Goal: Obtain resource: Download file/media

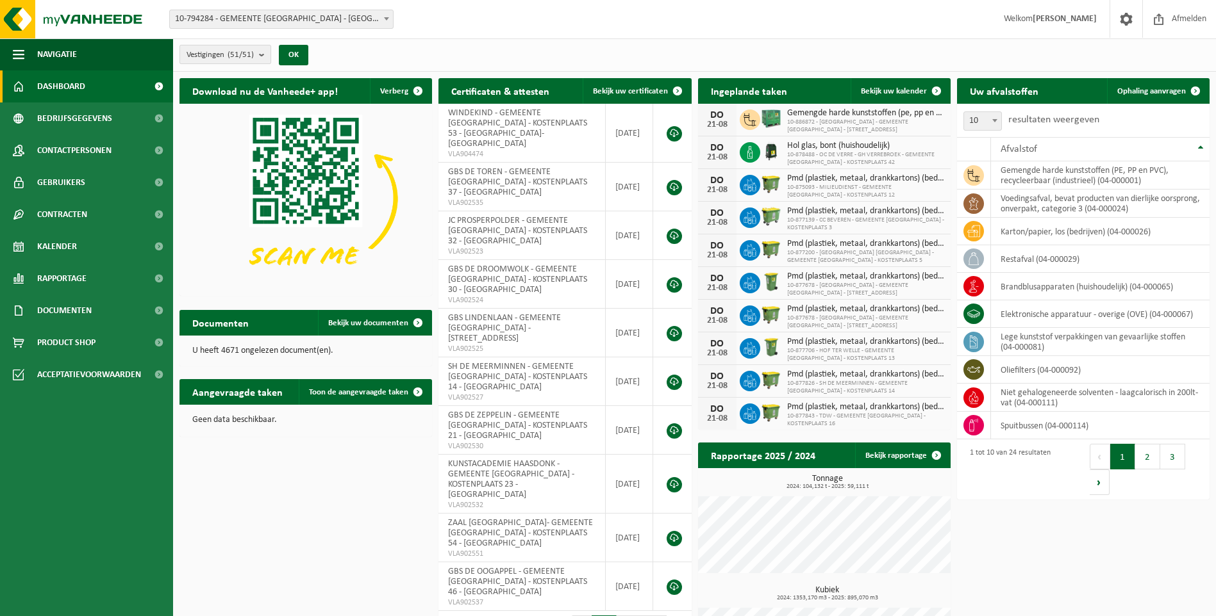
click at [270, 49] on b "submit" at bounding box center [265, 54] width 12 height 18
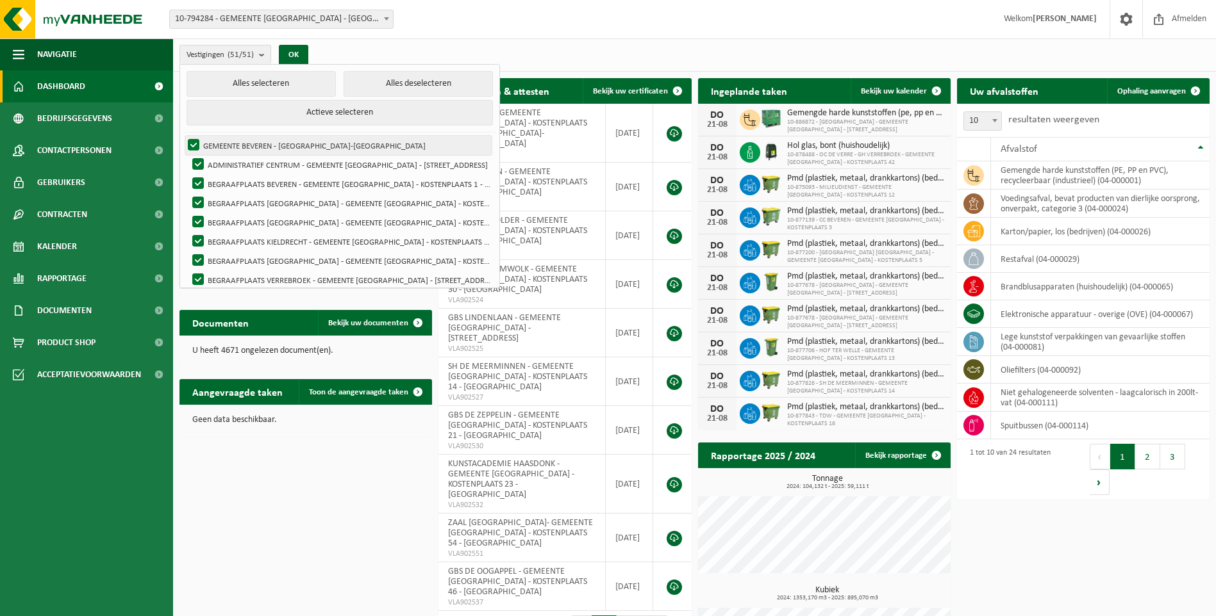
click at [197, 140] on label "GEMEENTE BEVEREN - [GEOGRAPHIC_DATA]-[GEOGRAPHIC_DATA]" at bounding box center [338, 145] width 306 height 19
click at [183, 136] on input "GEMEENTE BEVEREN - [GEOGRAPHIC_DATA]-[GEOGRAPHIC_DATA]" at bounding box center [183, 135] width 1 height 1
checkbox input "false"
click at [389, 83] on button "Alles deselecteren" at bounding box center [417, 84] width 149 height 26
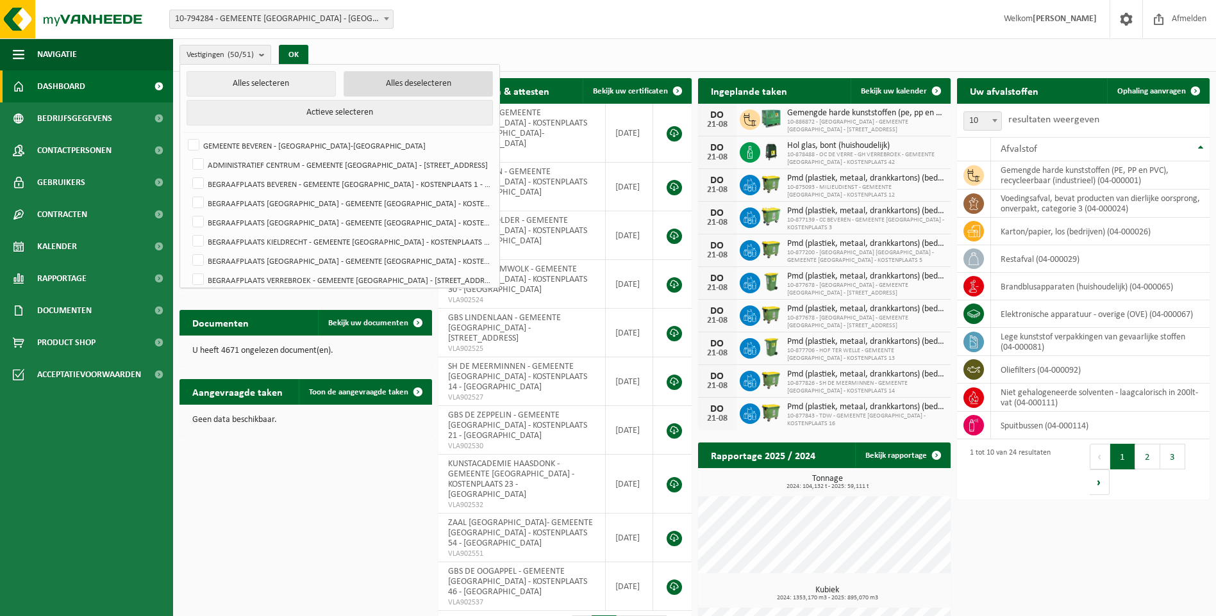
checkbox input "false"
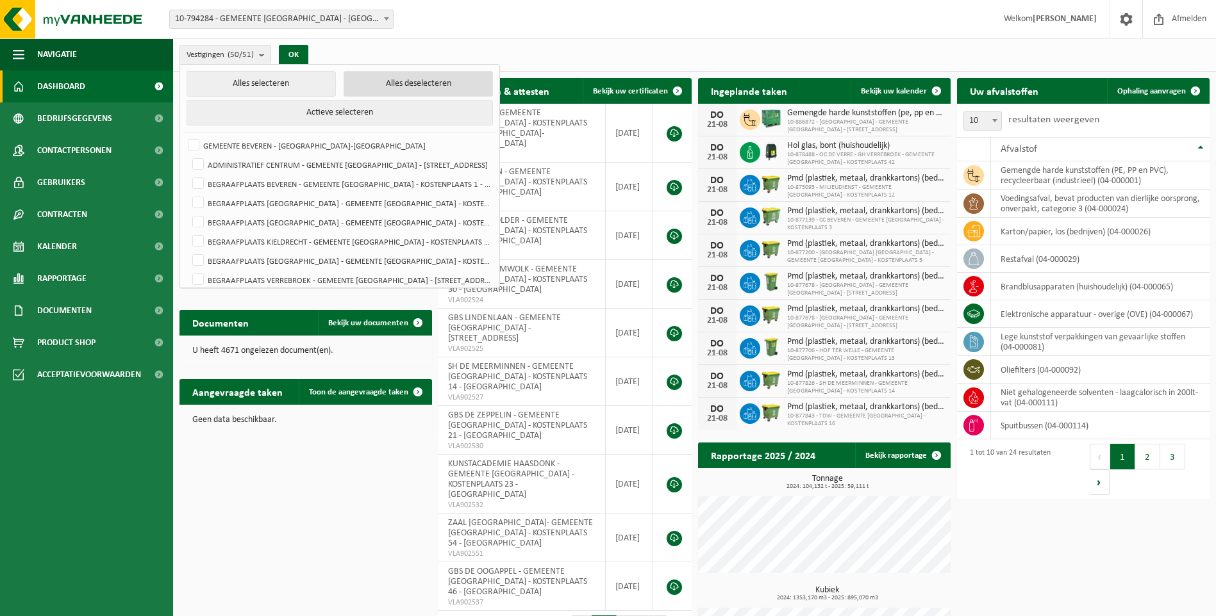
checkbox input "false"
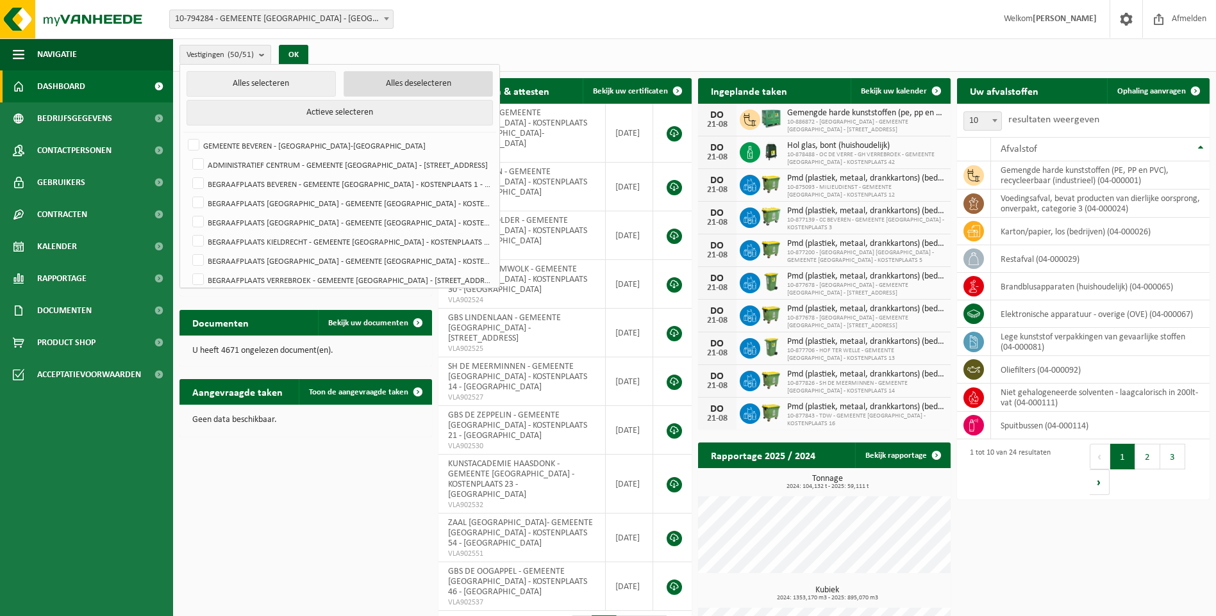
checkbox input "false"
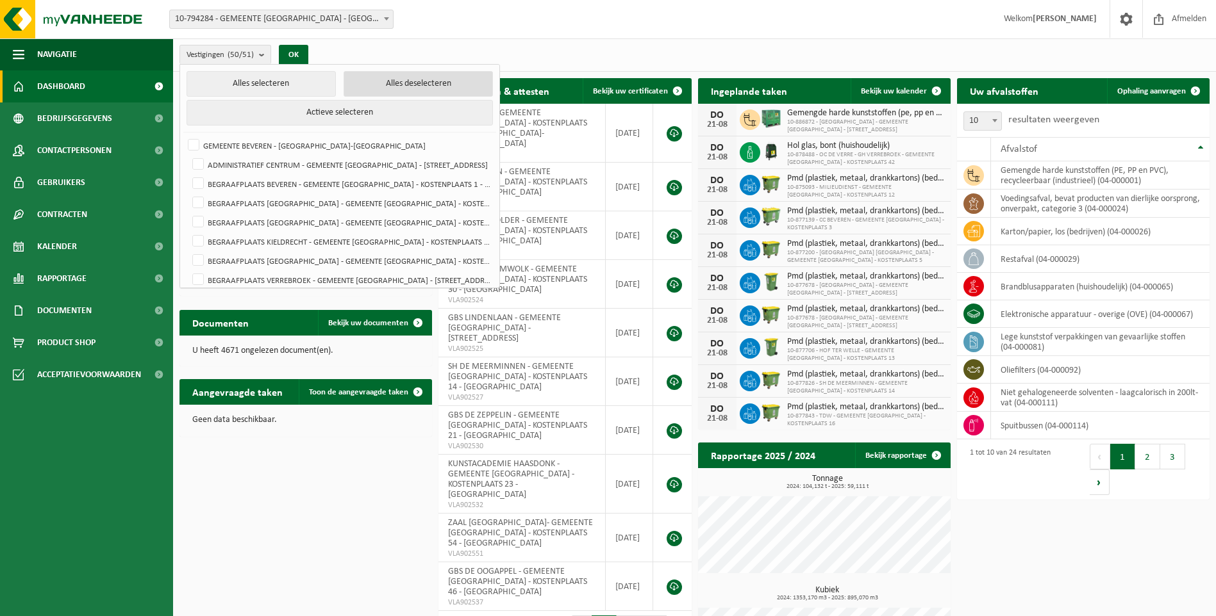
checkbox input "false"
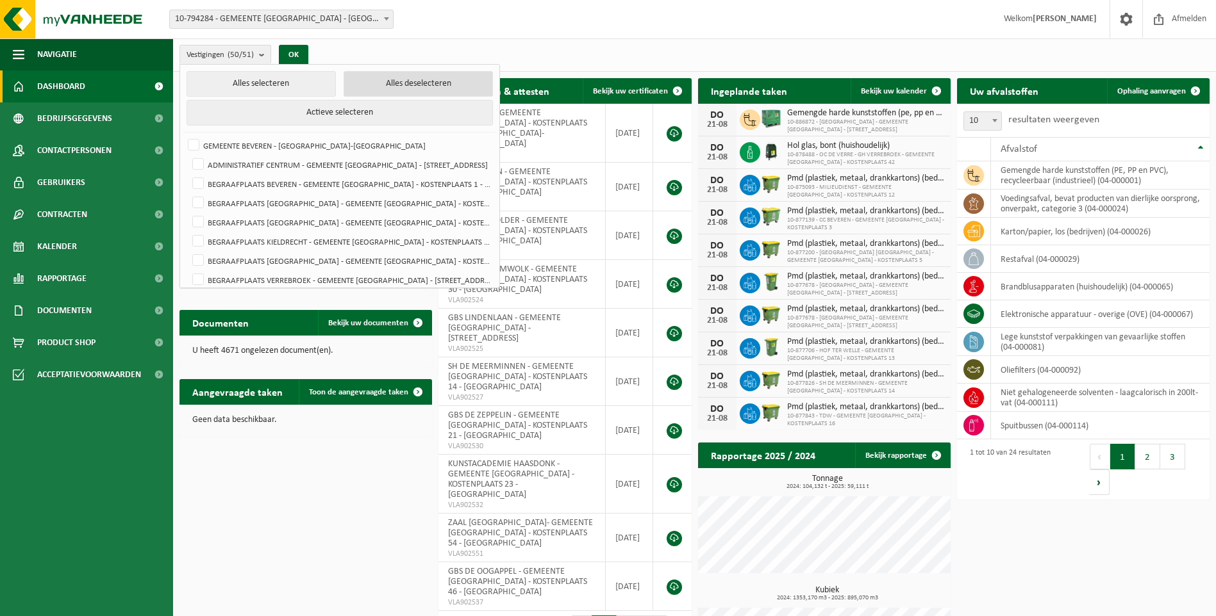
checkbox input "false"
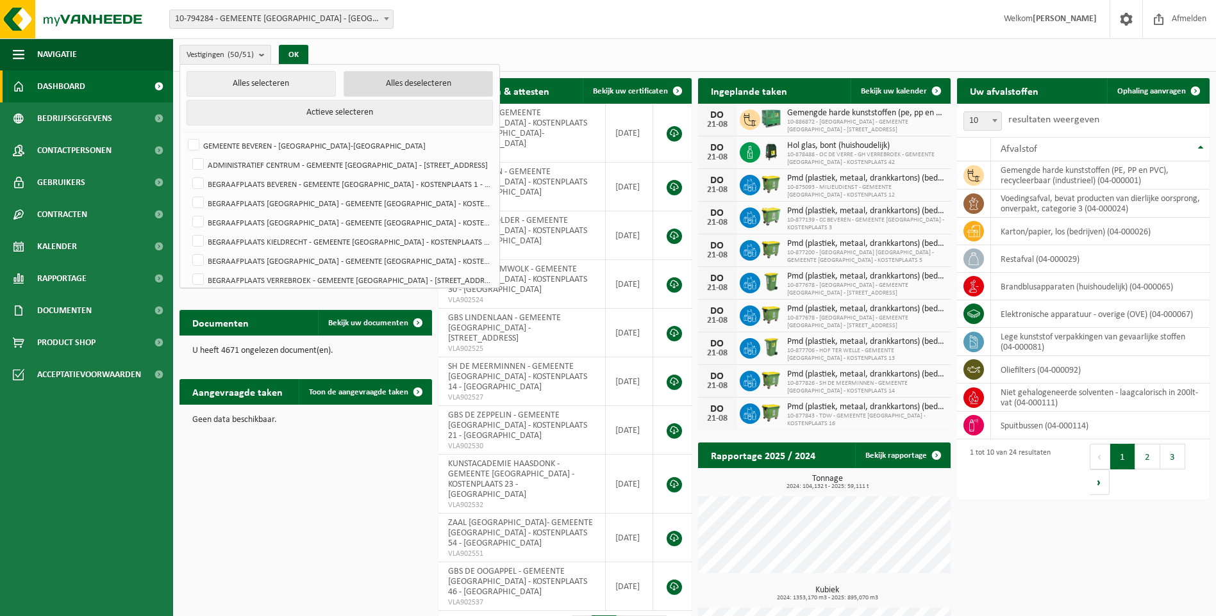
checkbox input "false"
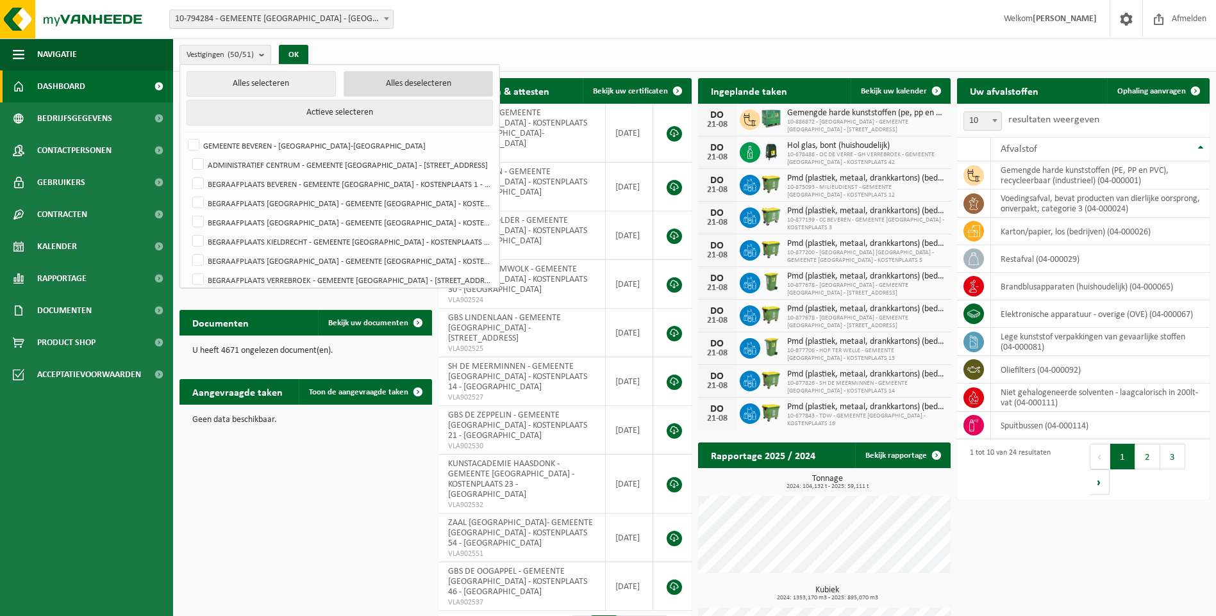
checkbox input "false"
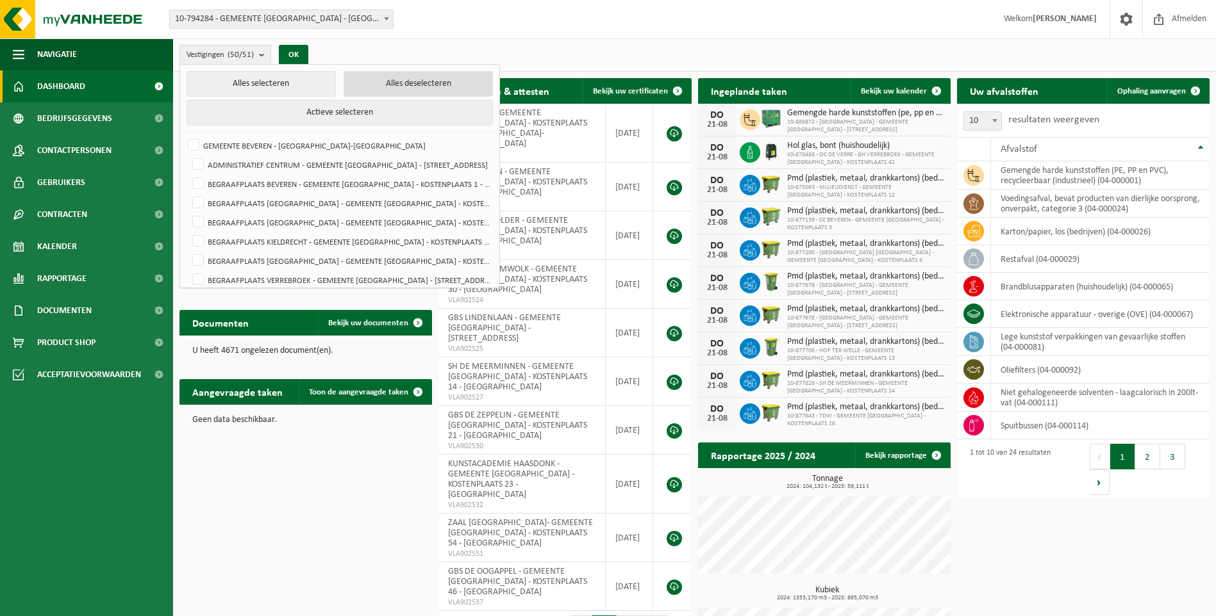
checkbox input "false"
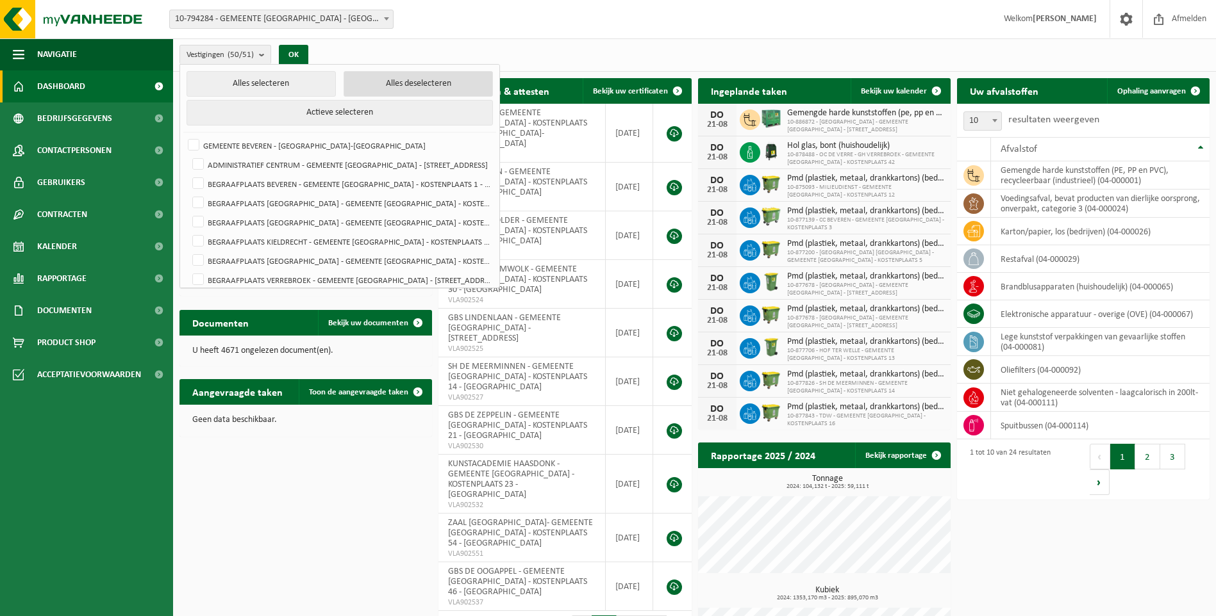
checkbox input "false"
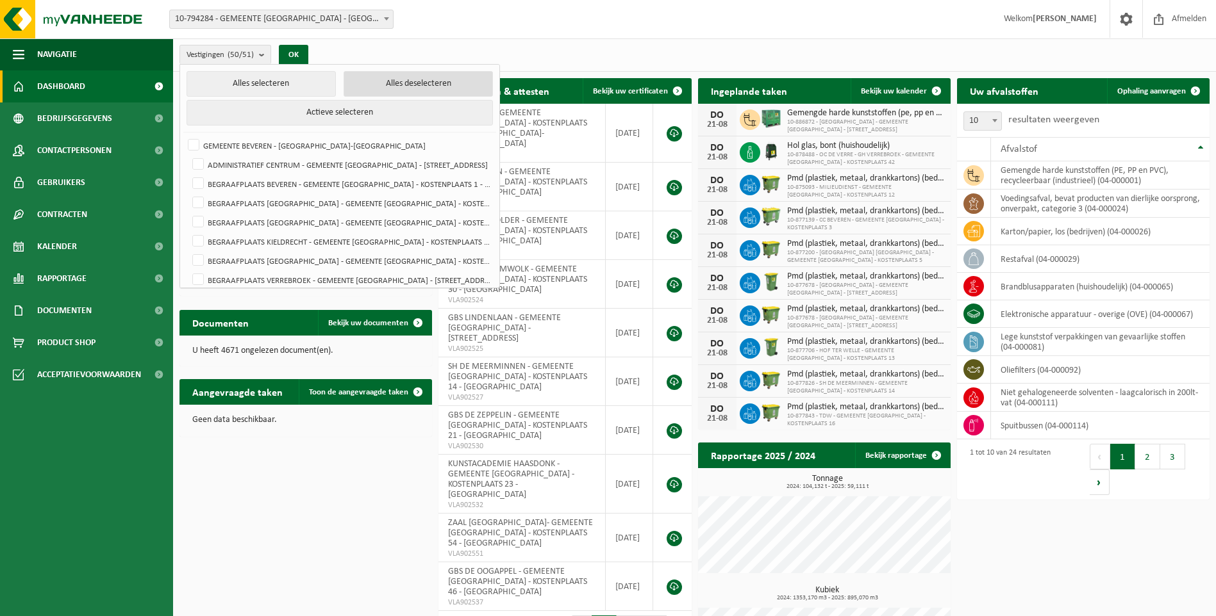
checkbox input "false"
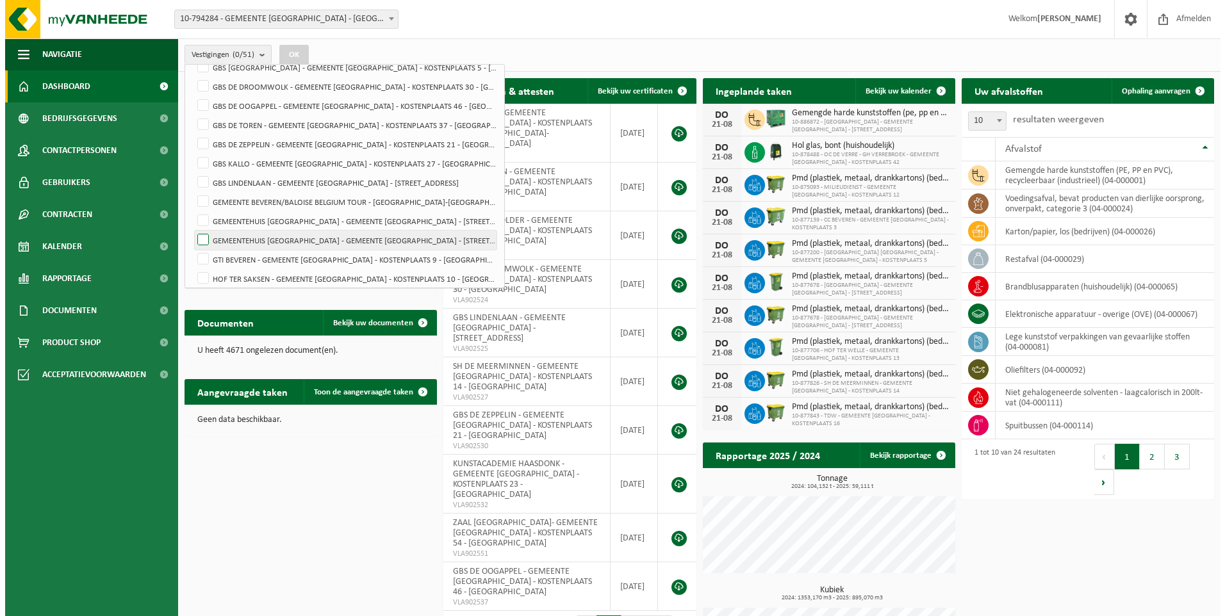
scroll to position [320, 0]
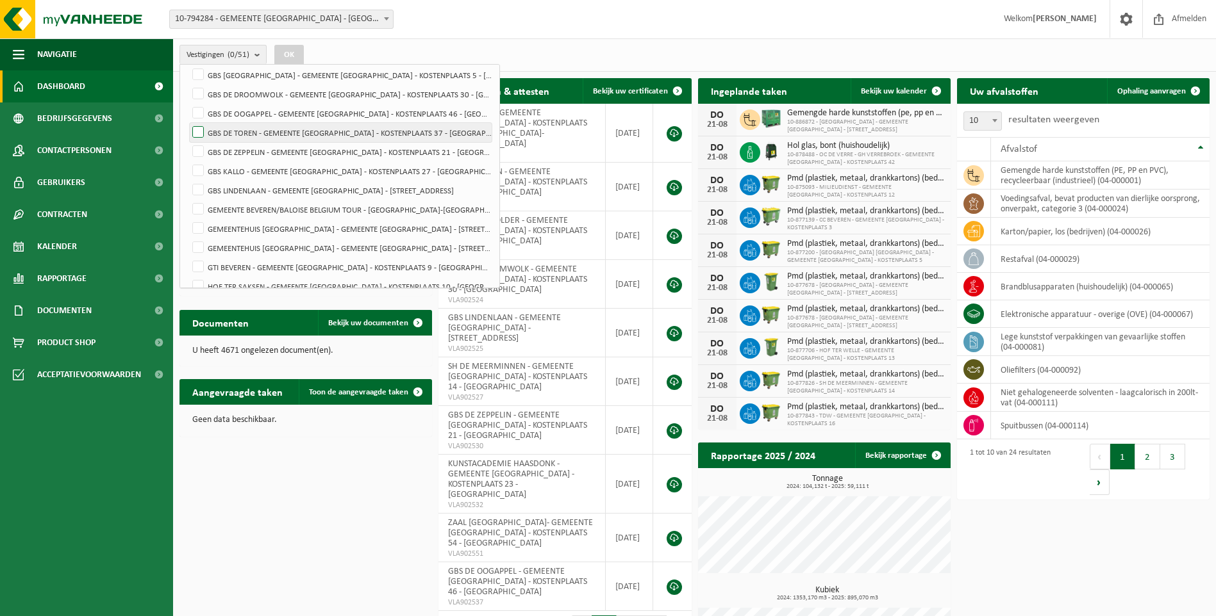
click at [261, 131] on label "GBS DE TOREN - GEMEENTE [GEOGRAPHIC_DATA] - KOSTENPLAATS 37 - [GEOGRAPHIC_DATA]" at bounding box center [341, 132] width 302 height 19
click at [188, 123] on input "GBS DE TOREN - GEMEENTE [GEOGRAPHIC_DATA] - KOSTENPLAATS 37 - [GEOGRAPHIC_DATA]" at bounding box center [187, 122] width 1 height 1
checkbox input "true"
click at [312, 204] on ul "Alles selecteren Alles deselecteren Actieve selecteren GEMEENTE BEVEREN - BEVER…" at bounding box center [339, 273] width 319 height 1058
click at [293, 50] on button "OK" at bounding box center [288, 55] width 29 height 21
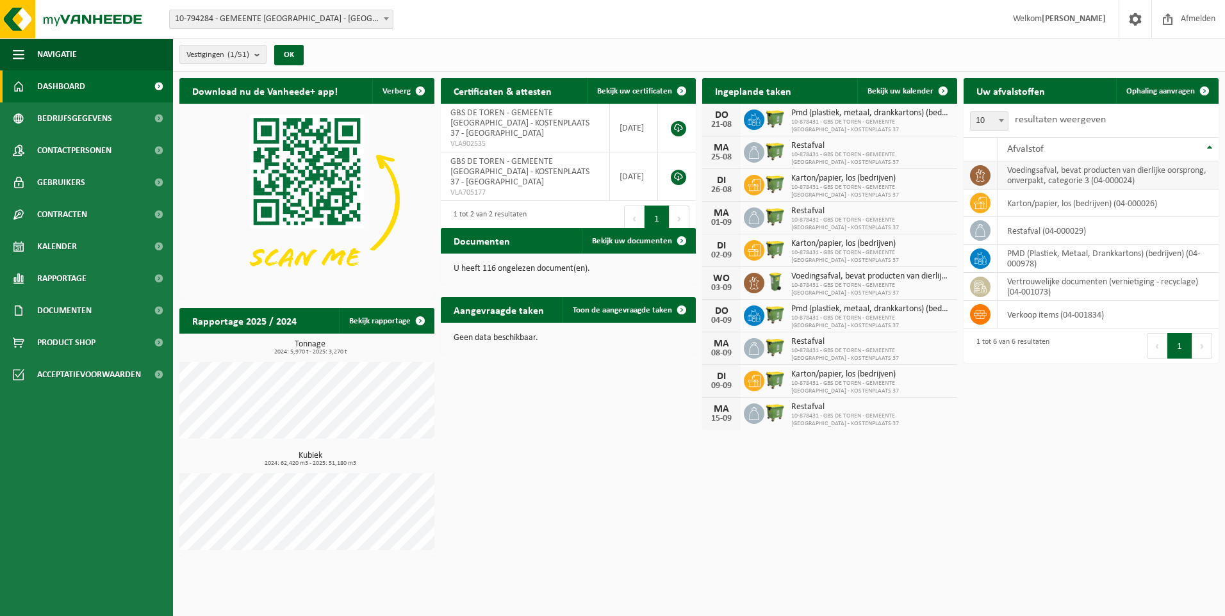
click at [1044, 181] on td "voedingsafval, bevat producten van dierlijke oorsprong, onverpakt, categorie 3 …" at bounding box center [1108, 175] width 221 height 28
click at [1037, 208] on td "karton/papier, los (bedrijven) (04-000026)" at bounding box center [1108, 204] width 221 height 28
click at [1034, 229] on td "restafval (04-000029)" at bounding box center [1108, 231] width 221 height 28
click at [1030, 256] on td "PMD (Plastiek, Metaal, Drankkartons) (bedrijven) (04-000978)" at bounding box center [1108, 259] width 221 height 28
drag, startPoint x: 1030, startPoint y: 282, endPoint x: 1030, endPoint y: 293, distance: 10.9
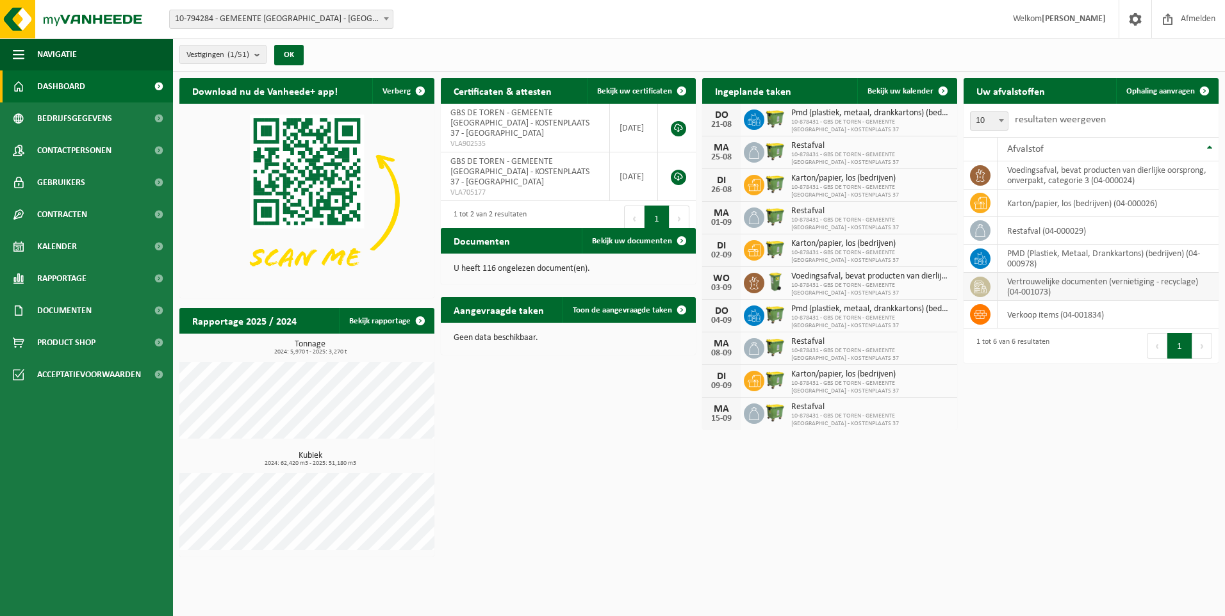
click at [1030, 283] on td "vertrouwelijke documenten (vernietiging - recyclage) (04-001073)" at bounding box center [1108, 287] width 221 height 28
click at [1032, 308] on td "verkoop items (04-001834)" at bounding box center [1108, 315] width 221 height 28
click at [108, 242] on link "Kalender" at bounding box center [86, 247] width 173 height 32
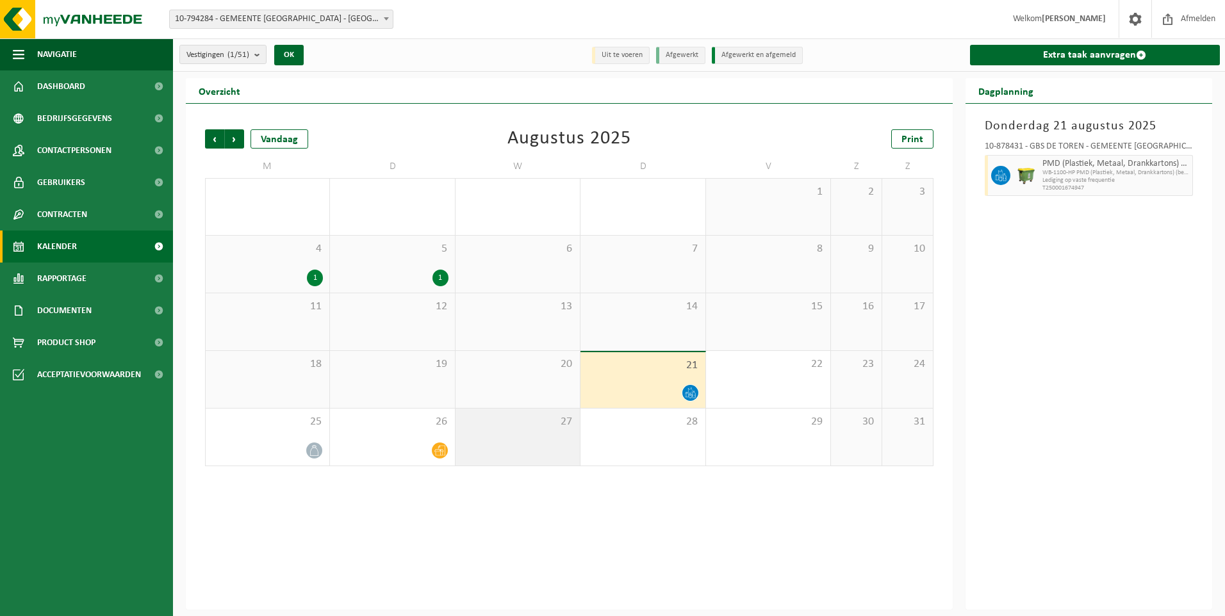
click at [541, 442] on div "27" at bounding box center [518, 437] width 124 height 57
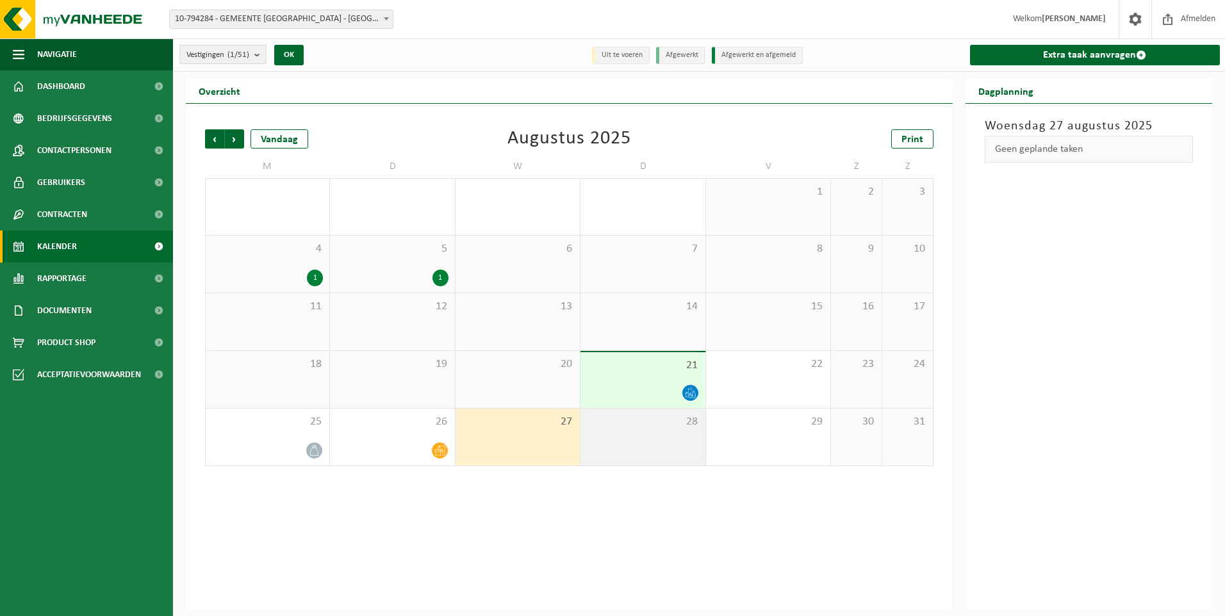
click at [661, 433] on div "28" at bounding box center [643, 437] width 124 height 57
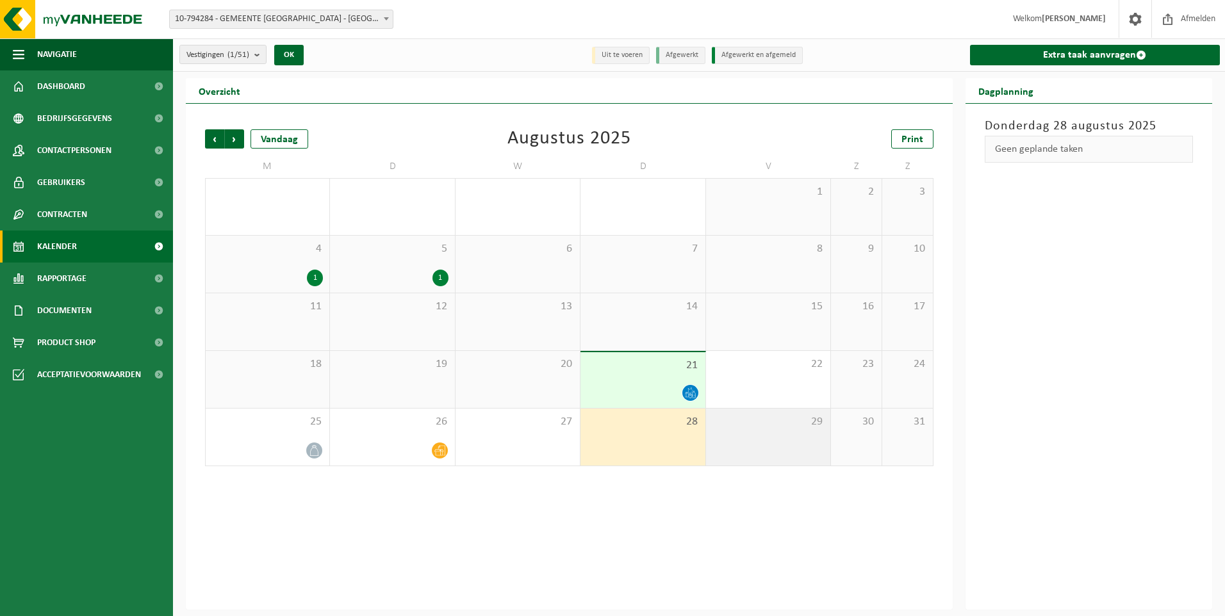
click at [770, 430] on div "29" at bounding box center [768, 437] width 124 height 57
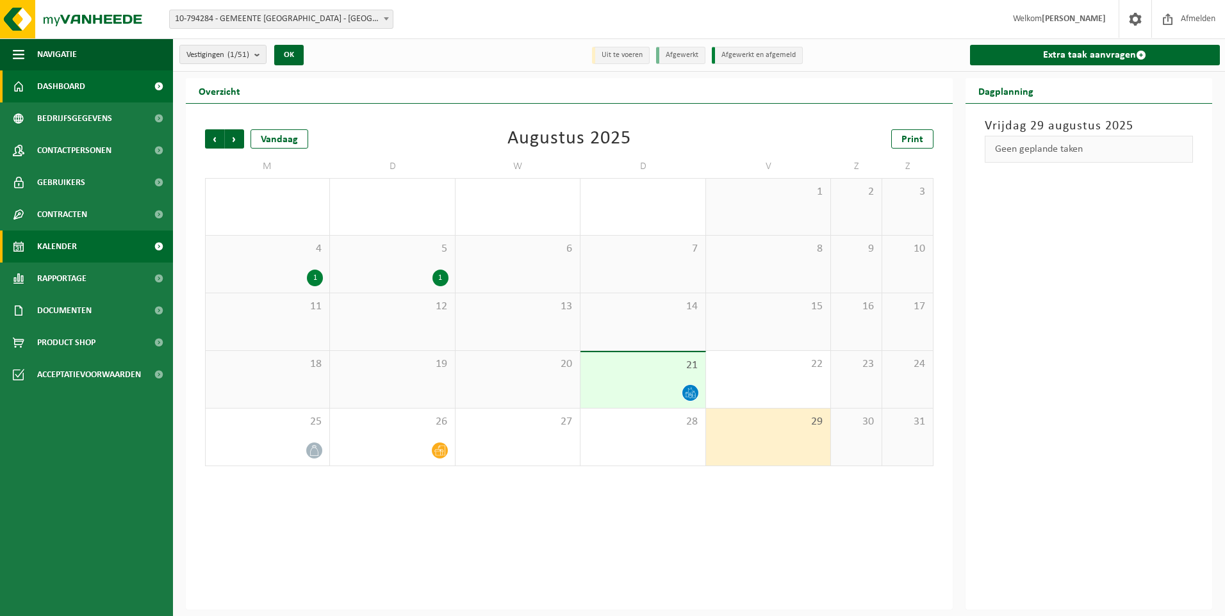
click at [105, 88] on link "Dashboard" at bounding box center [86, 86] width 173 height 32
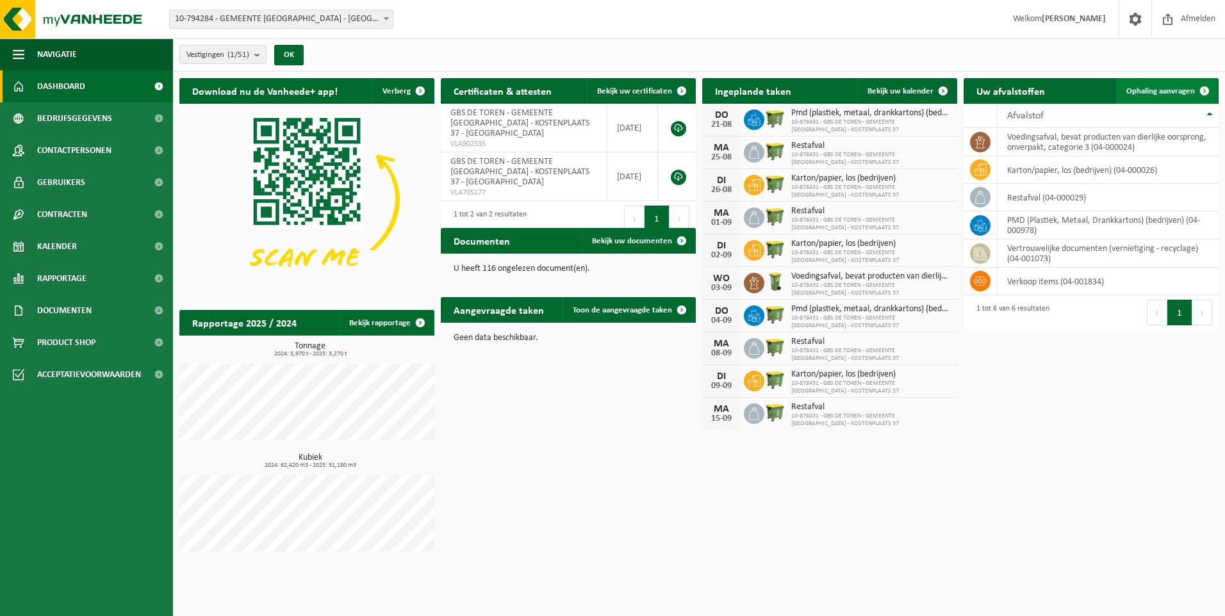
click at [1205, 91] on span at bounding box center [1205, 91] width 26 height 26
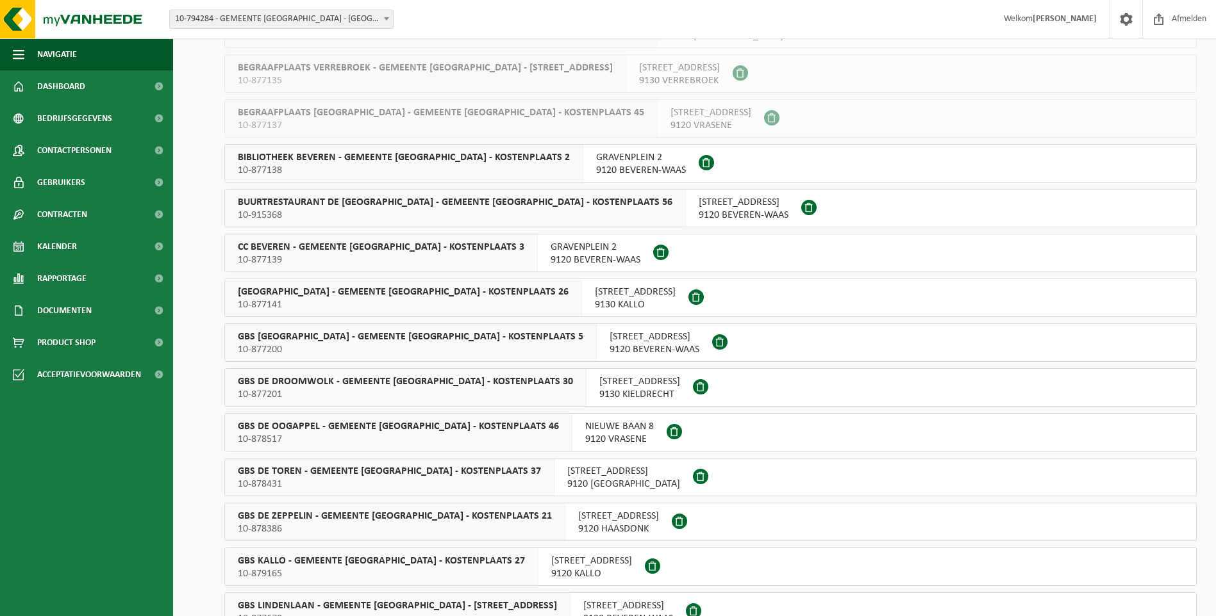
scroll to position [513, 0]
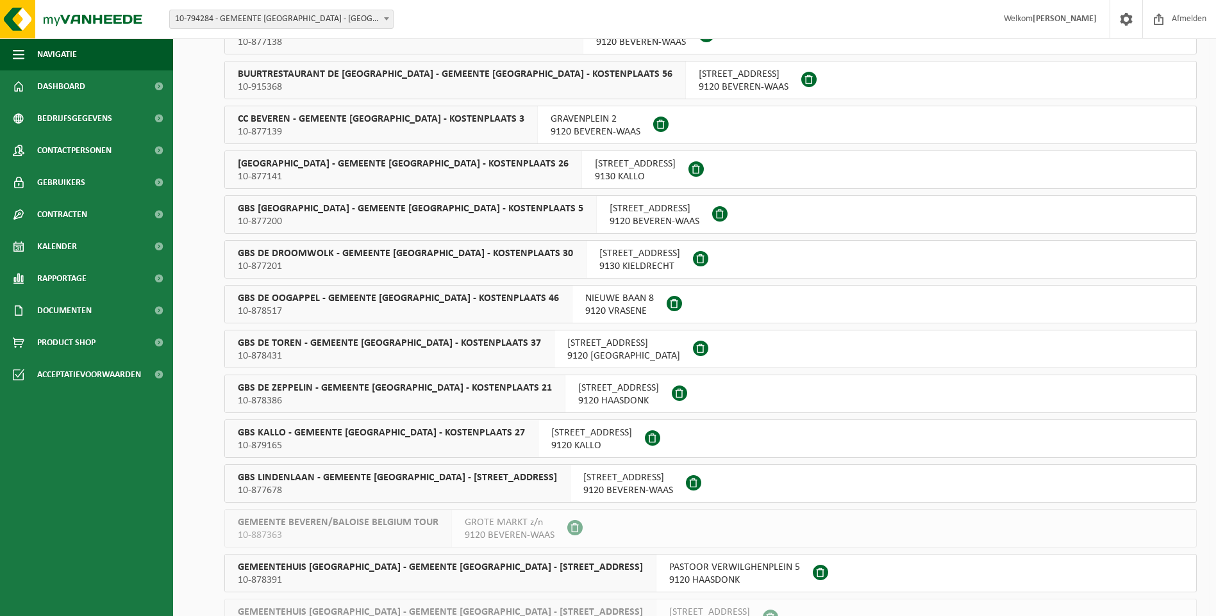
click at [336, 340] on span "GBS DE TOREN - GEMEENTE BEVEREN - KOSTENPLAATS 37" at bounding box center [389, 343] width 303 height 13
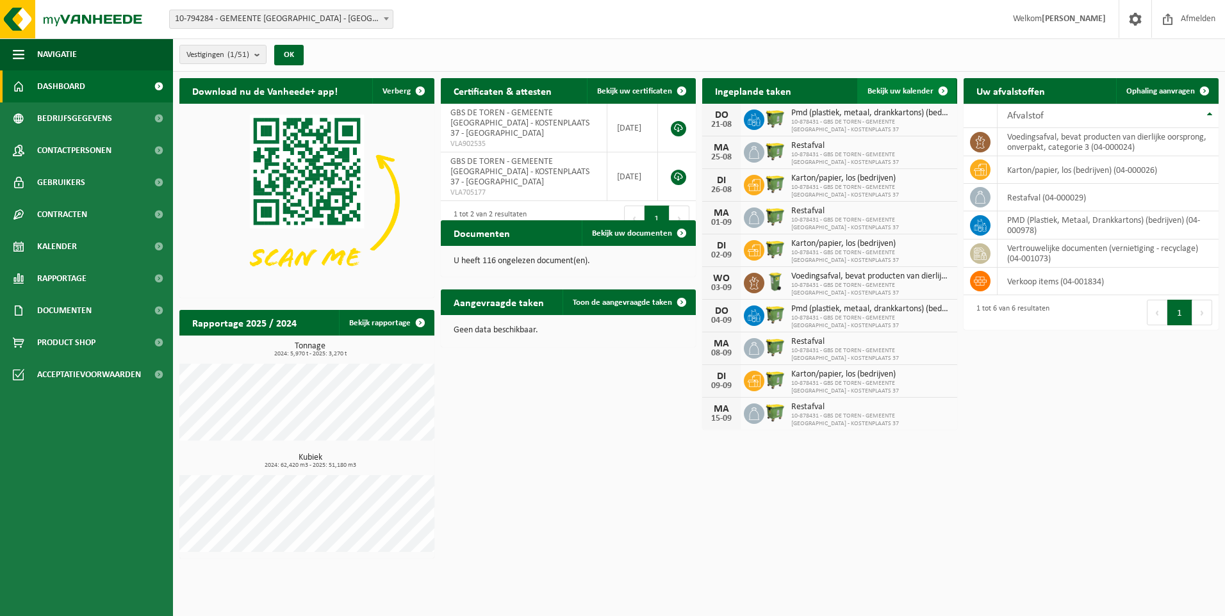
click at [941, 87] on span at bounding box center [943, 91] width 26 height 26
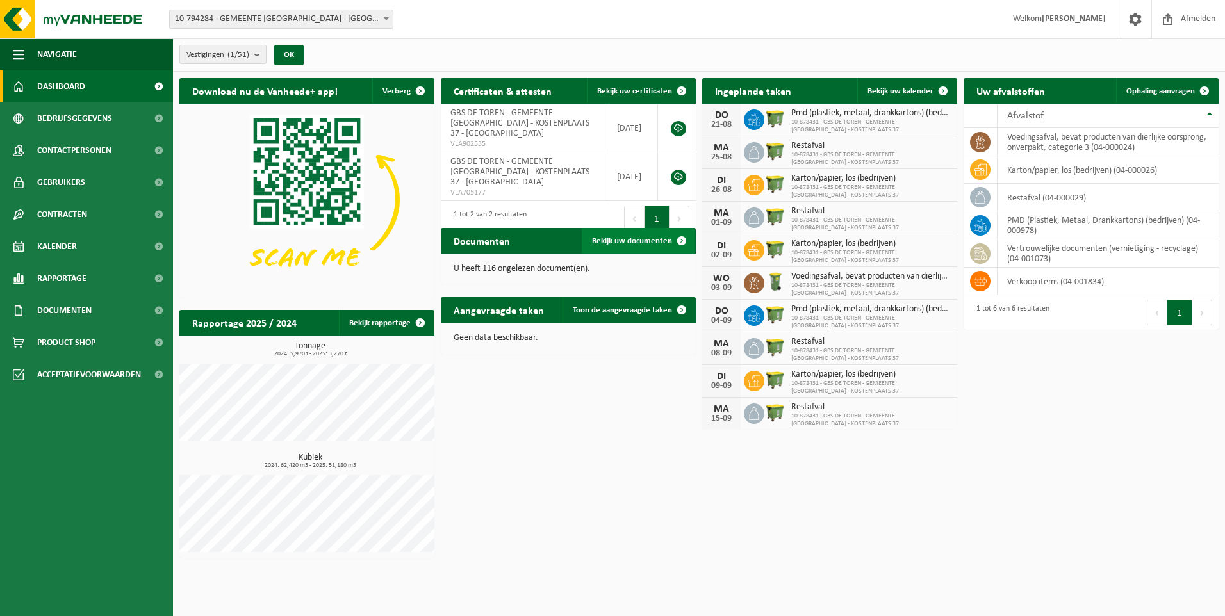
click at [638, 240] on span "Bekijk uw documenten" at bounding box center [632, 241] width 80 height 8
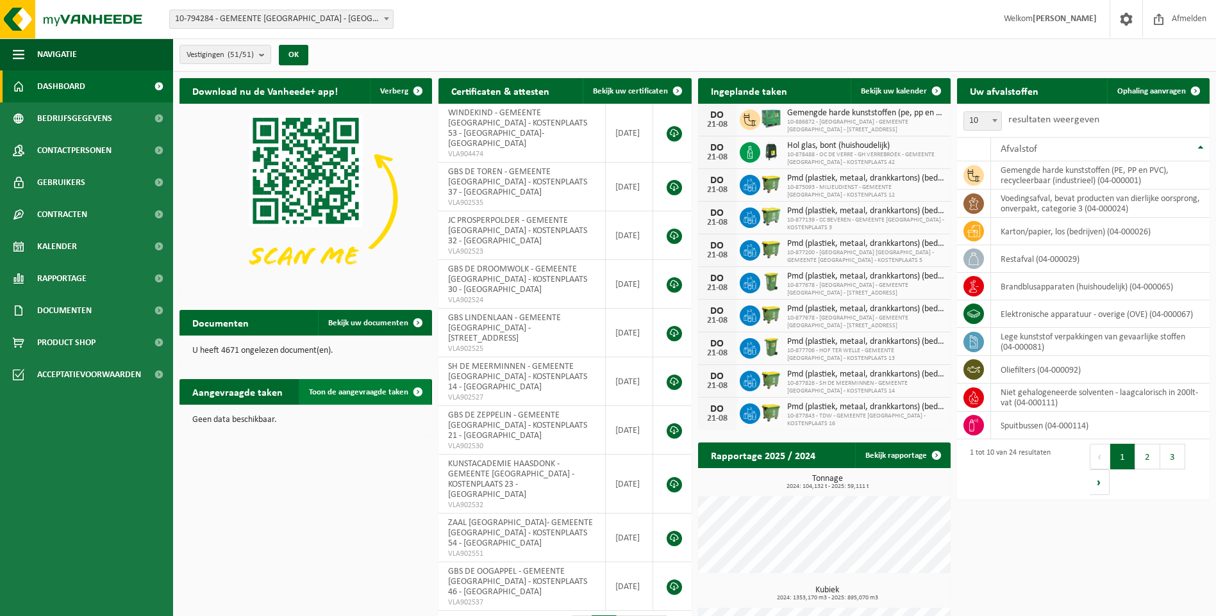
click at [354, 393] on span "Toon de aangevraagde taken" at bounding box center [358, 392] width 99 height 8
drag, startPoint x: 310, startPoint y: 438, endPoint x: 316, endPoint y: 463, distance: 26.3
click at [310, 438] on div "Aangevraagde taken Toon de aangevraagde taken Geen data beschikbaar." at bounding box center [305, 408] width 259 height 70
click at [484, 265] on span "GBS DE DROOMWOLK - GEMEENTE [GEOGRAPHIC_DATA] - KOSTENPLAATS 30 - [GEOGRAPHIC_D…" at bounding box center [517, 280] width 139 height 30
click at [511, 167] on span "GBS DE TOREN - GEMEENTE [GEOGRAPHIC_DATA] - KOSTENPLAATS 37 - [GEOGRAPHIC_DATA]" at bounding box center [517, 182] width 139 height 30
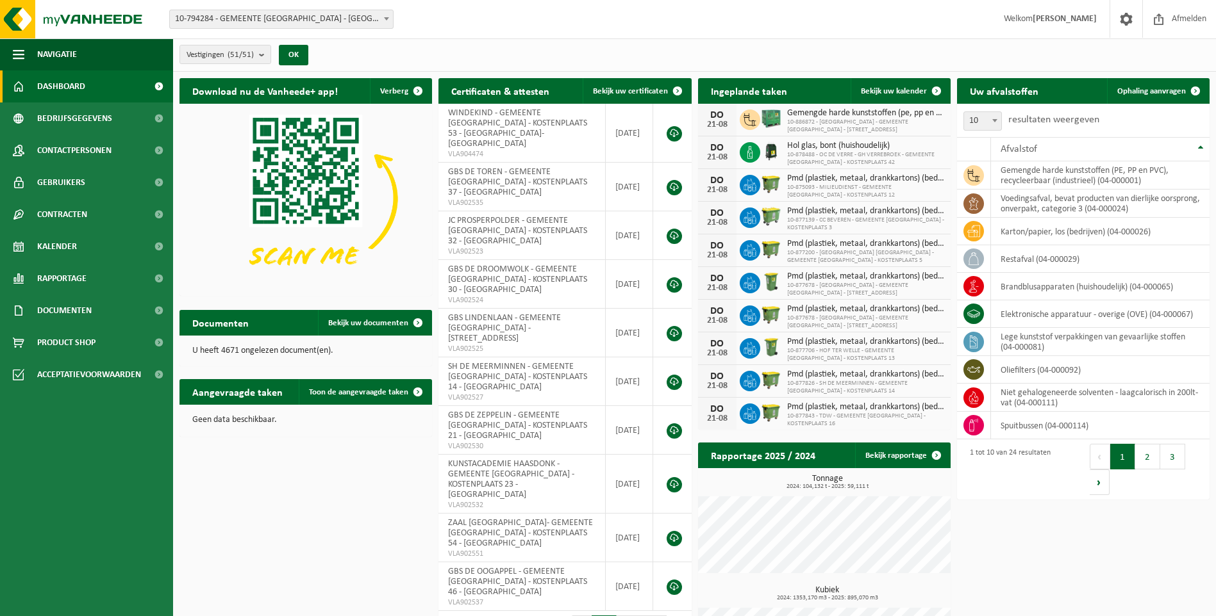
click at [327, 22] on span "10-794284 - GEMEENTE [GEOGRAPHIC_DATA] - [GEOGRAPHIC_DATA]-[GEOGRAPHIC_DATA]" at bounding box center [281, 19] width 223 height 18
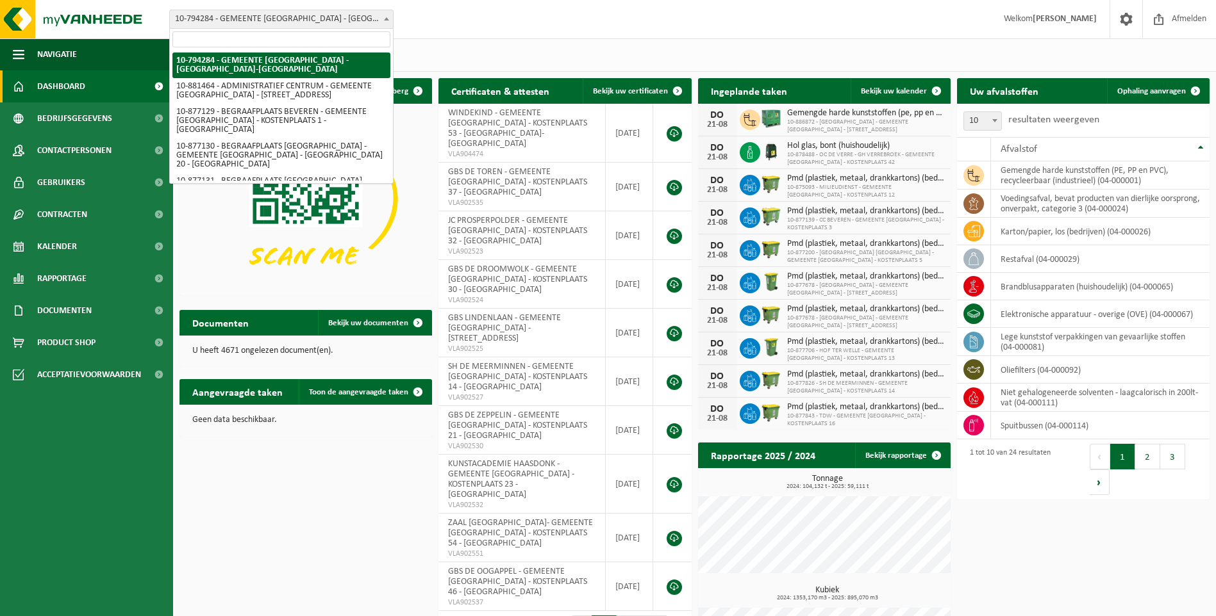
click at [322, 21] on span "10-794284 - GEMEENTE [GEOGRAPHIC_DATA] - [GEOGRAPHIC_DATA]-[GEOGRAPHIC_DATA]" at bounding box center [281, 19] width 223 height 18
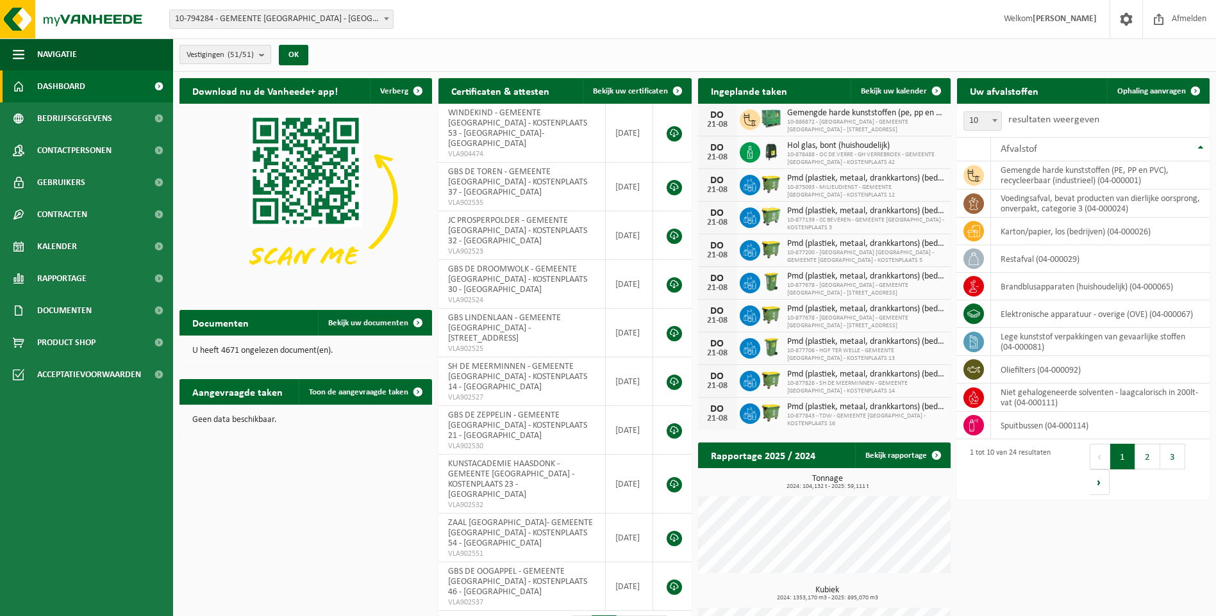
click at [264, 56] on b "submit" at bounding box center [265, 54] width 12 height 18
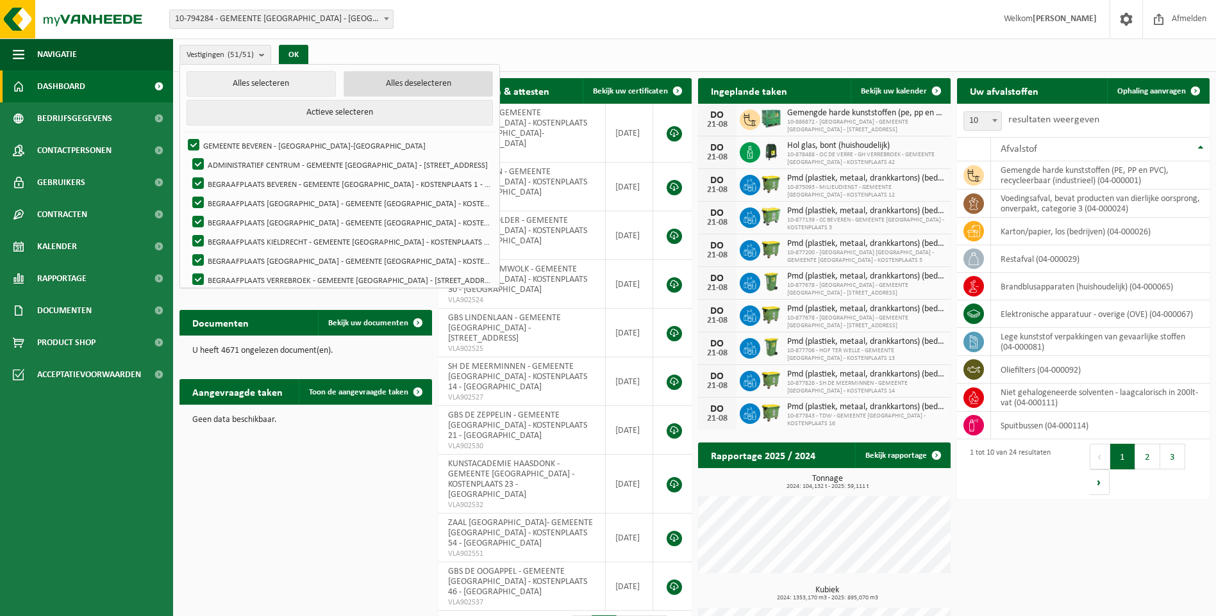
click at [383, 83] on button "Alles deselecteren" at bounding box center [417, 84] width 149 height 26
checkbox input "false"
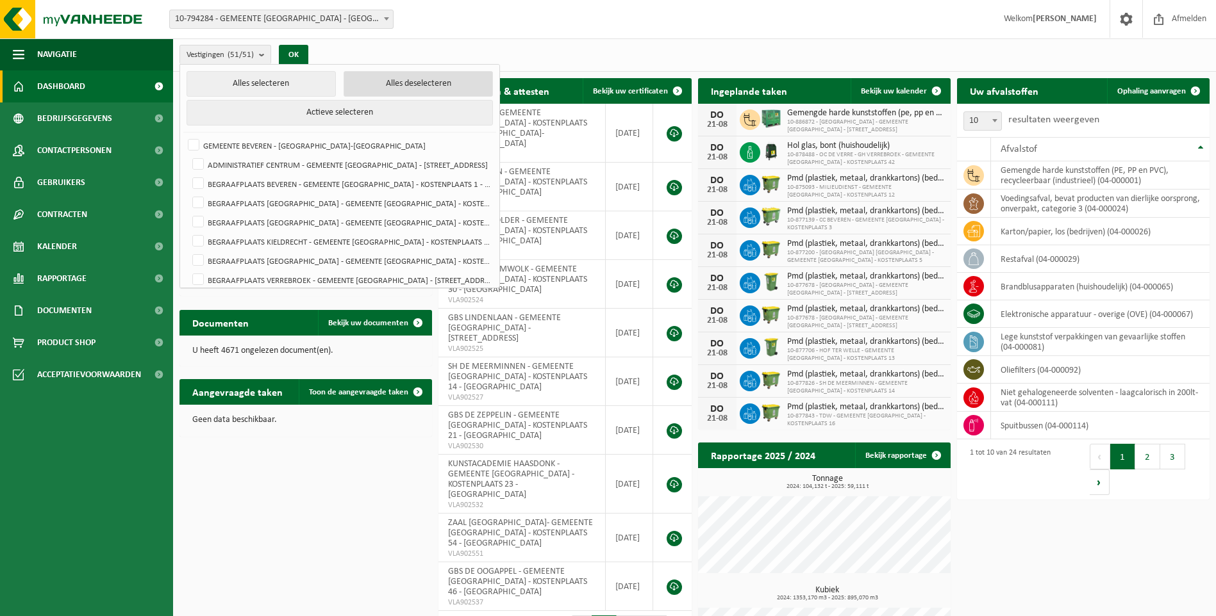
checkbox input "false"
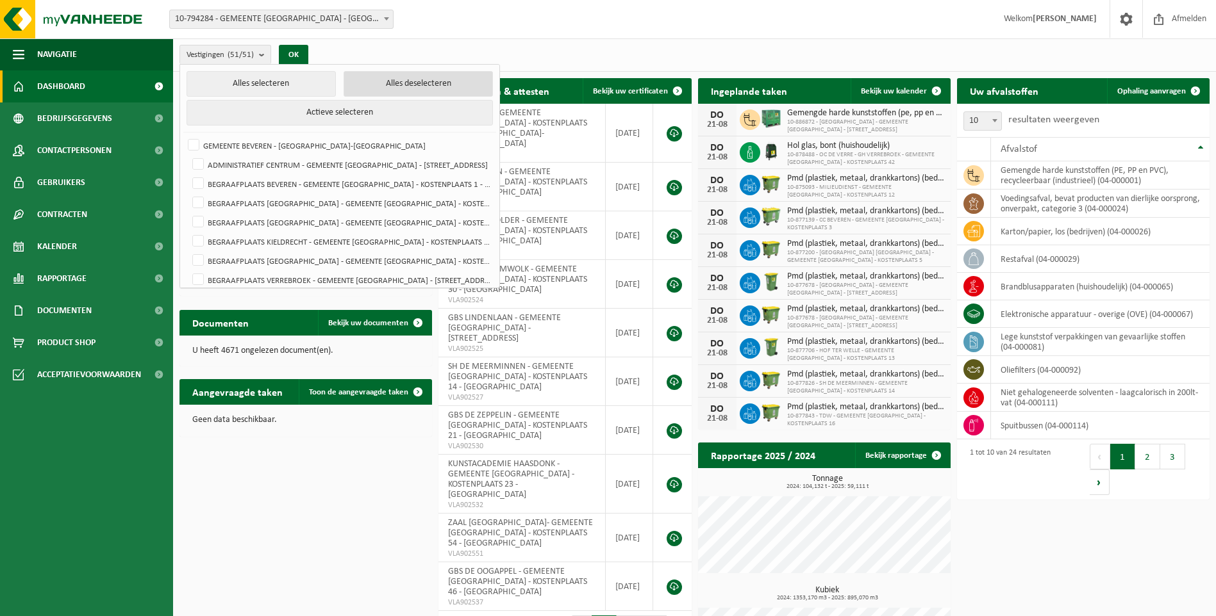
checkbox input "false"
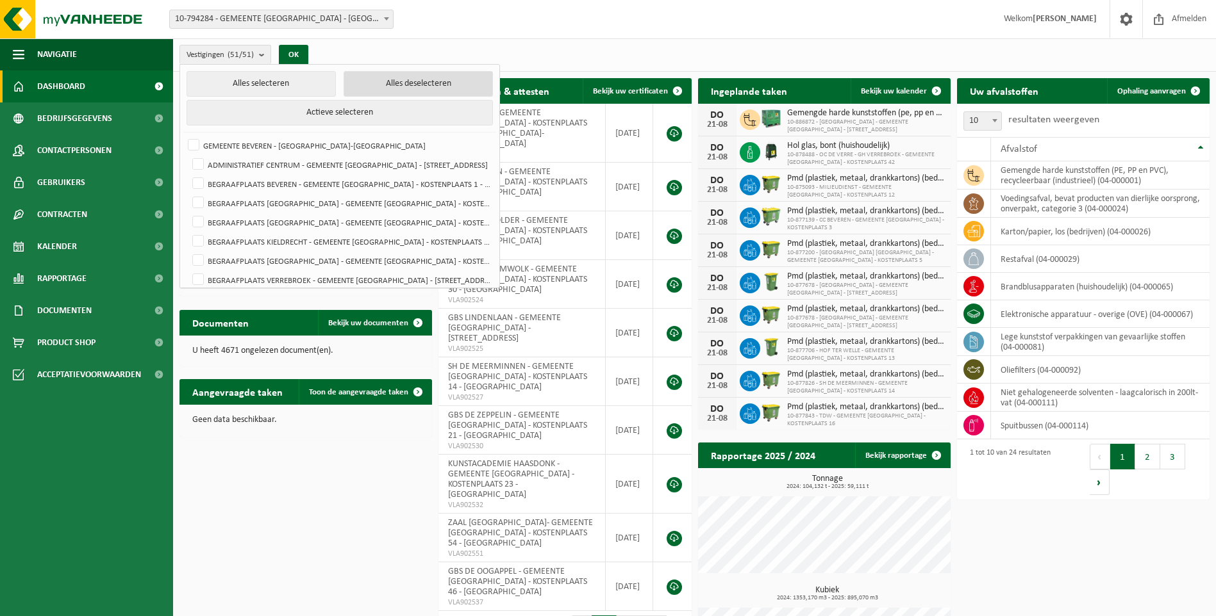
checkbox input "false"
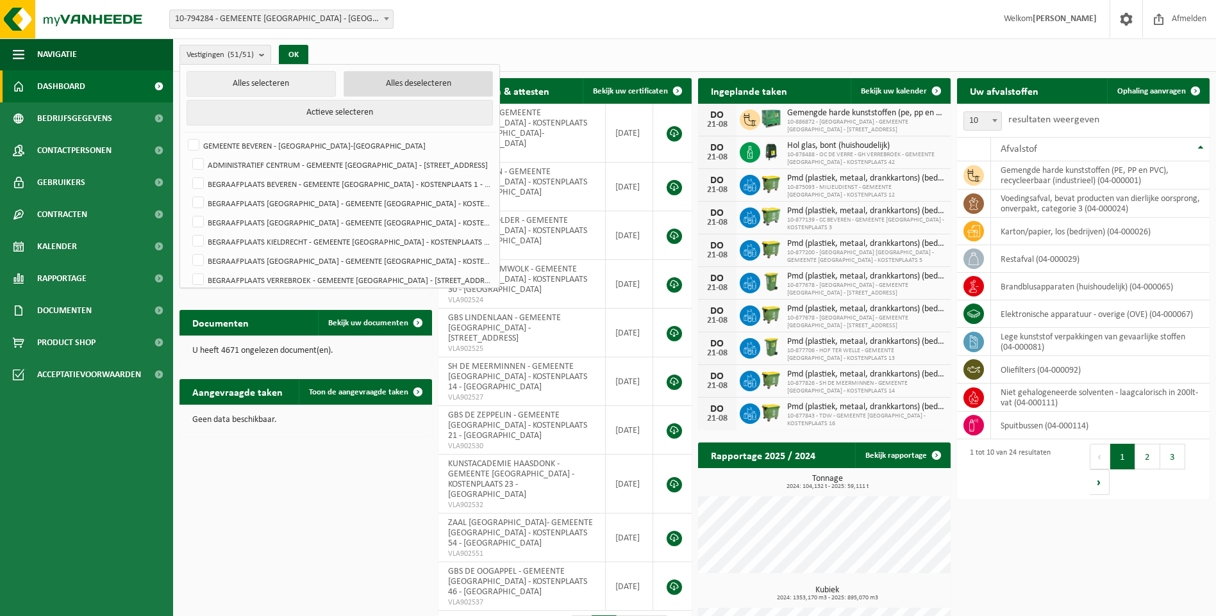
checkbox input "false"
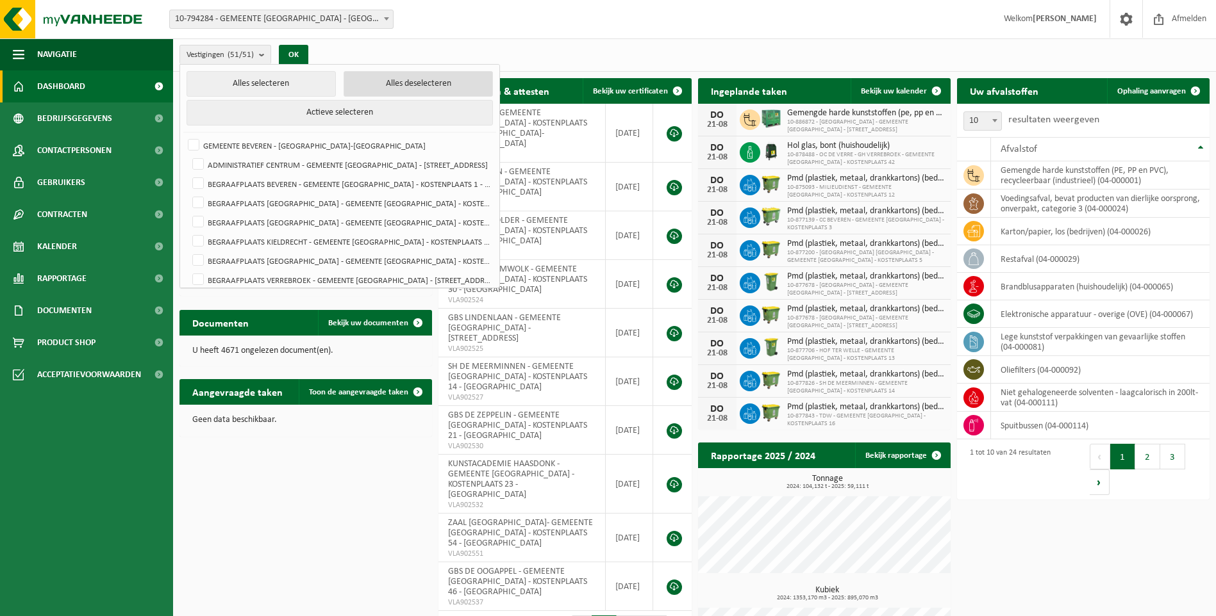
checkbox input "false"
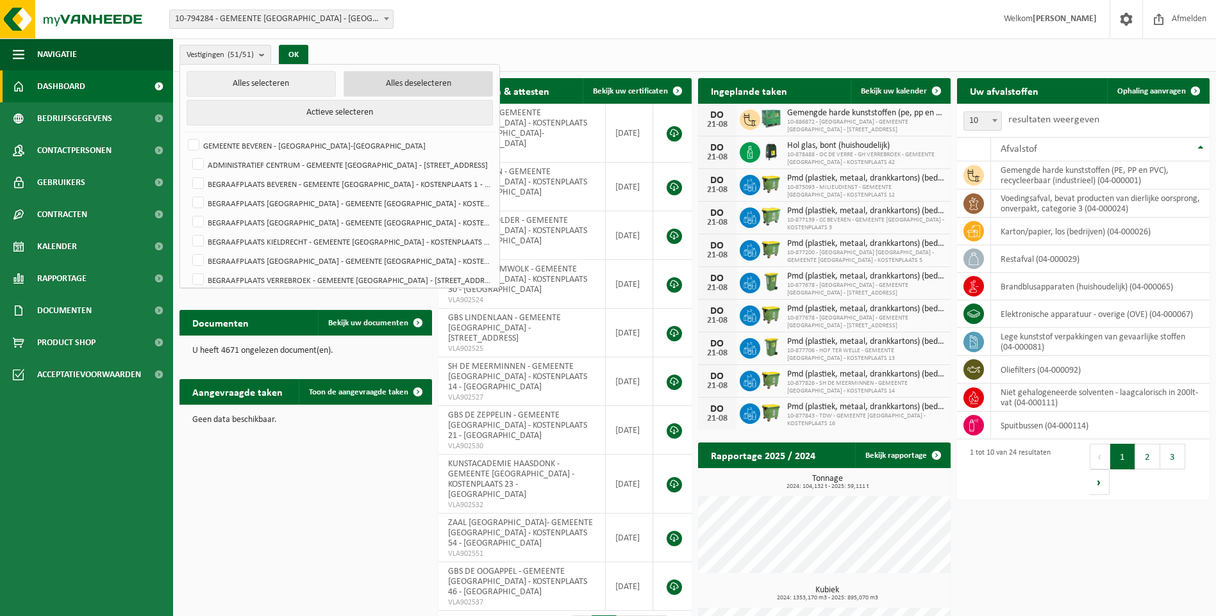
checkbox input "false"
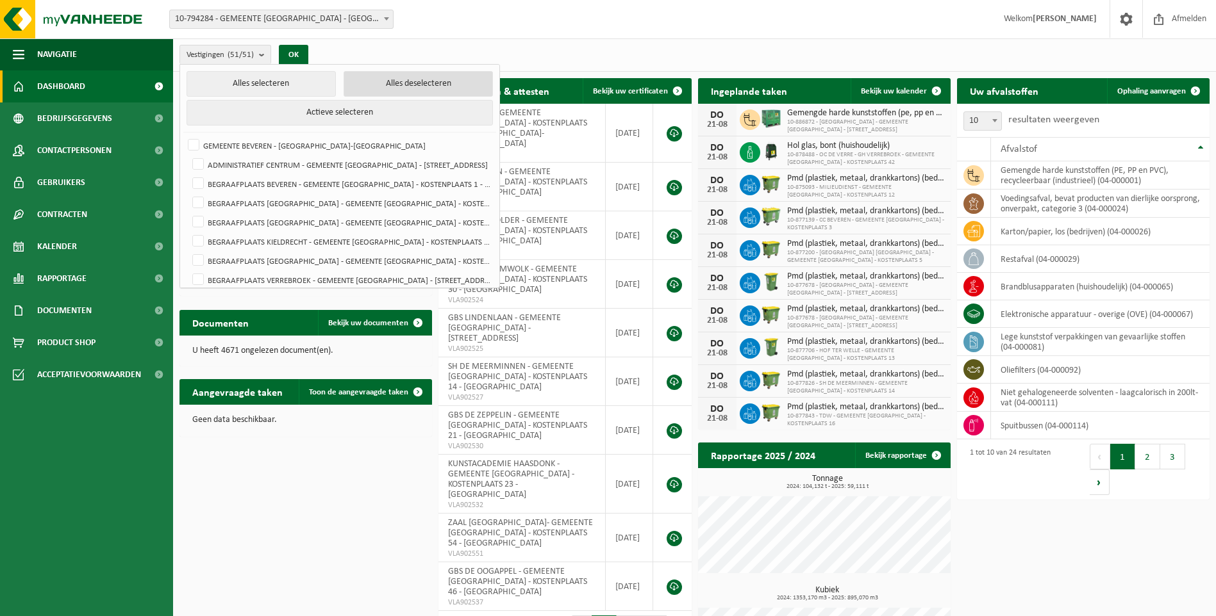
checkbox input "false"
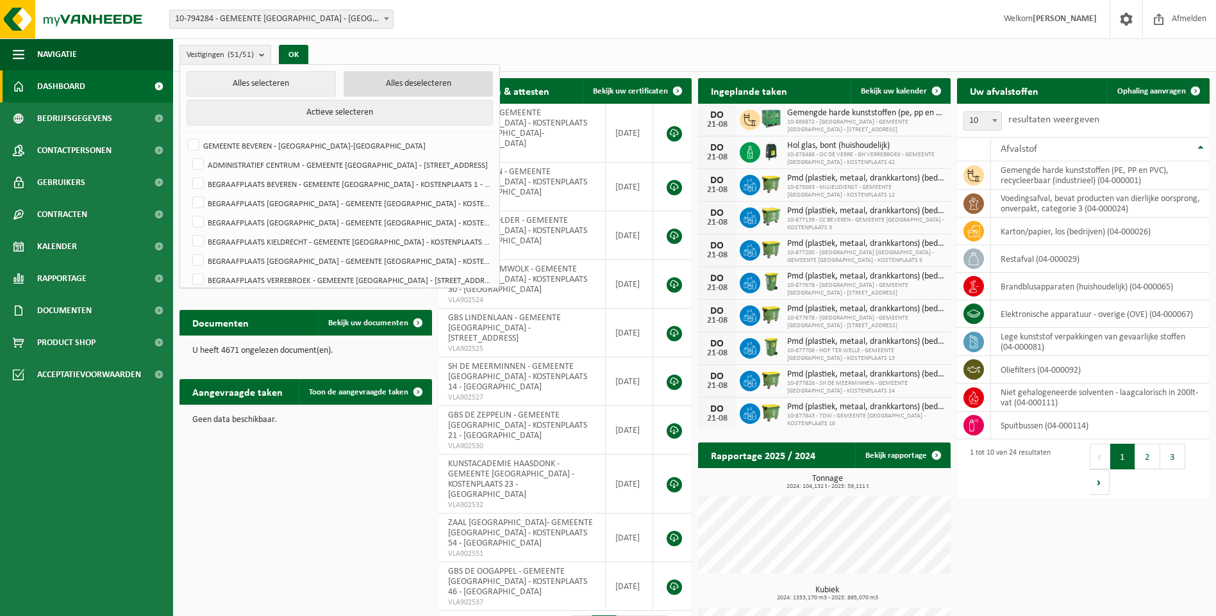
checkbox input "false"
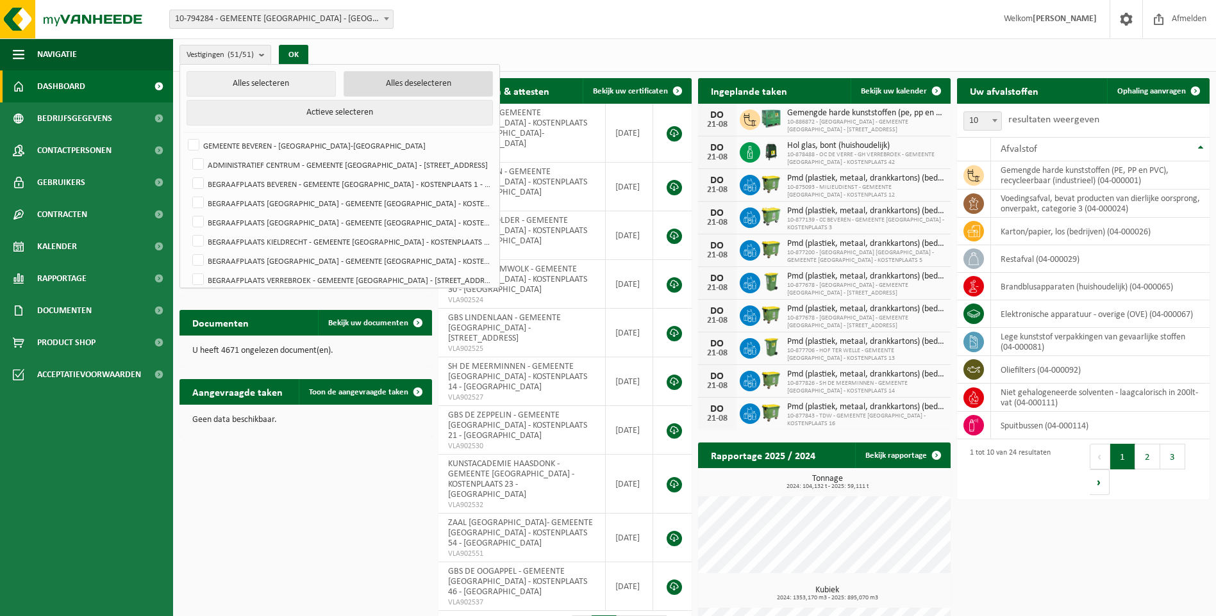
checkbox input "false"
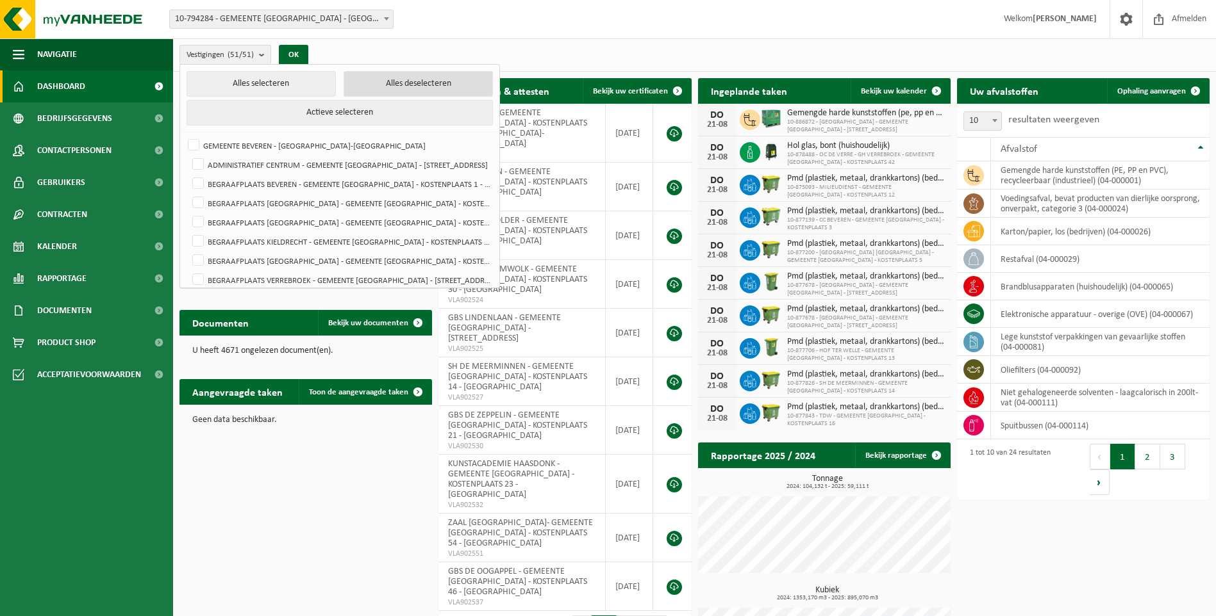
checkbox input "false"
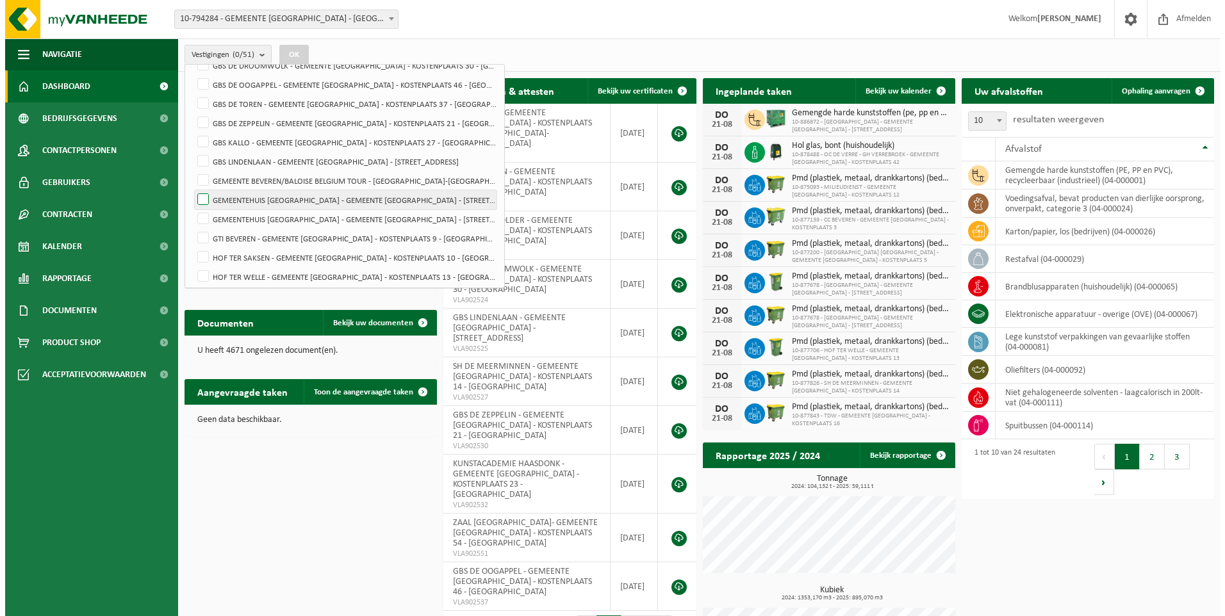
scroll to position [320, 0]
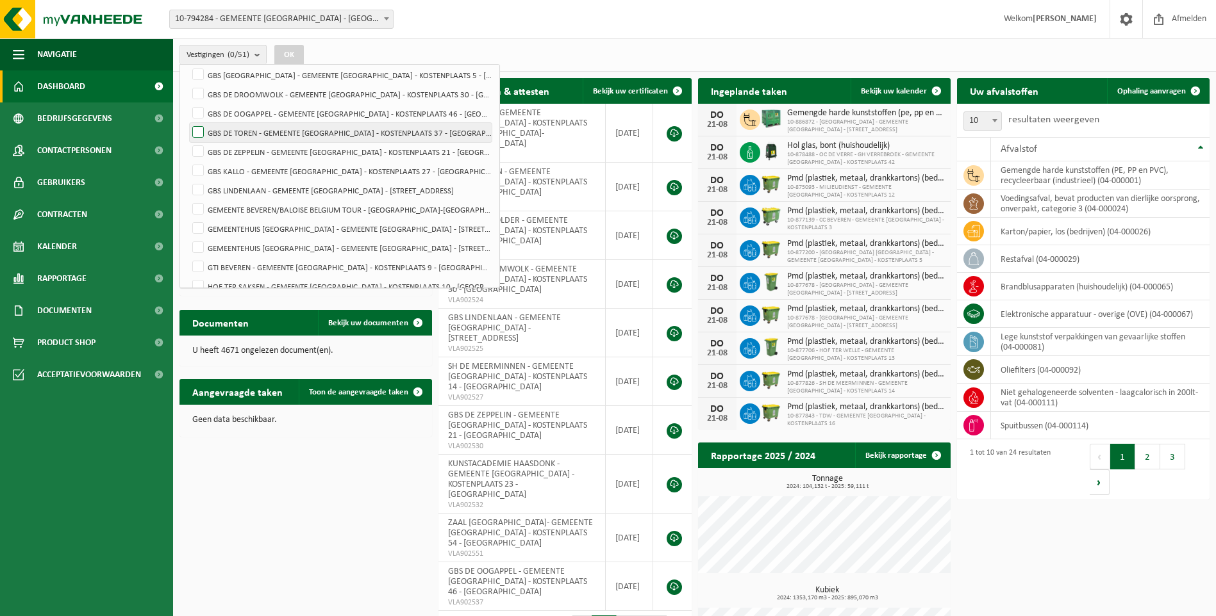
click at [276, 135] on label "GBS DE TOREN - GEMEENTE [GEOGRAPHIC_DATA] - KOSTENPLAATS 37 - [GEOGRAPHIC_DATA]" at bounding box center [341, 132] width 302 height 19
click at [188, 123] on input "GBS DE TOREN - GEMEENTE [GEOGRAPHIC_DATA] - KOSTENPLAATS 37 - [GEOGRAPHIC_DATA]" at bounding box center [187, 122] width 1 height 1
checkbox input "true"
click at [293, 58] on button "OK" at bounding box center [288, 55] width 29 height 21
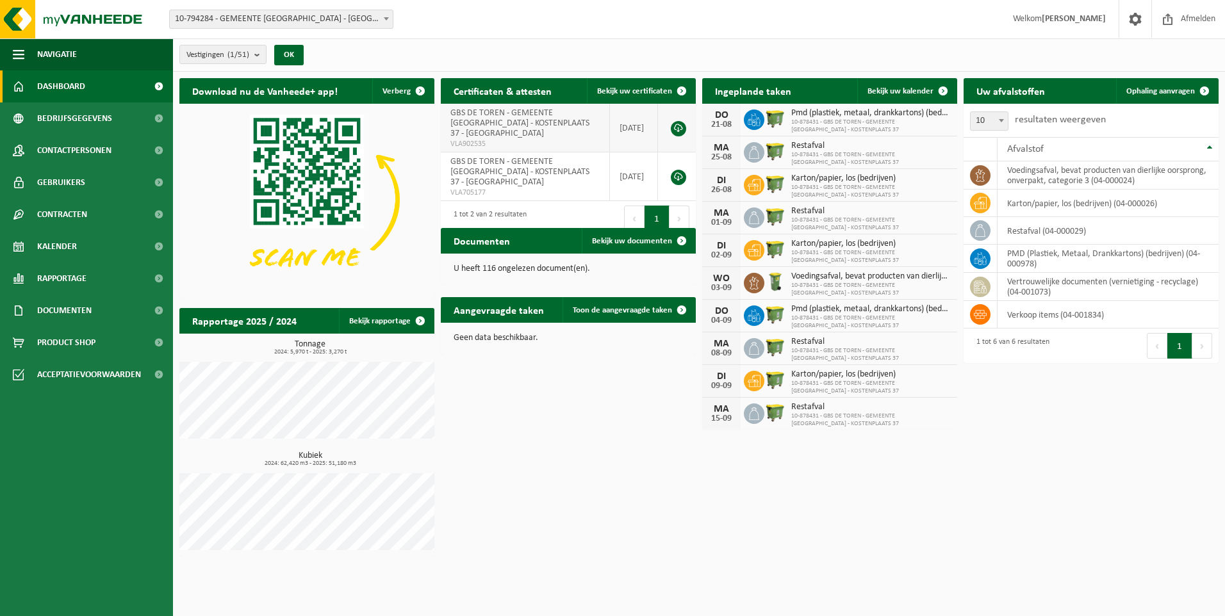
click at [493, 123] on span "GBS DE TOREN - GEMEENTE [GEOGRAPHIC_DATA] - KOSTENPLAATS 37 - [GEOGRAPHIC_DATA]" at bounding box center [519, 123] width 139 height 30
click at [678, 121] on link at bounding box center [678, 128] width 15 height 15
click at [571, 408] on div "Download nu de Vanheede+ app! Verberg Certificaten & attesten Bekijk uw certifi…" at bounding box center [699, 317] width 1046 height 491
click at [770, 529] on div "Download nu de Vanheede+ app! Verberg Certificaten & attesten Bekijk uw certifi…" at bounding box center [699, 317] width 1046 height 491
